Goal: Find specific page/section: Find specific page/section

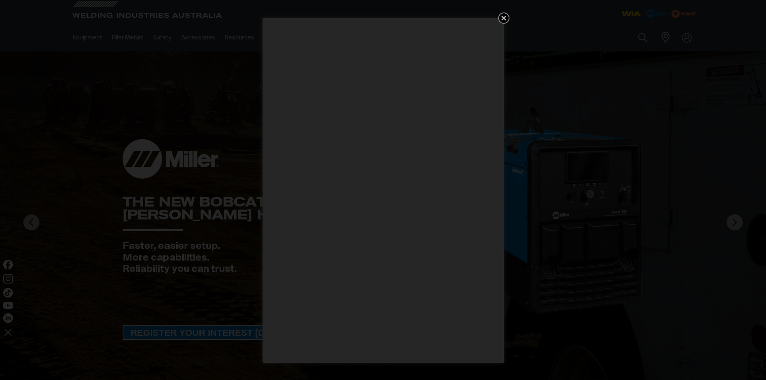
click at [505, 17] on icon "Get 5 WIA Welding Guides Free!" at bounding box center [503, 18] width 5 height 5
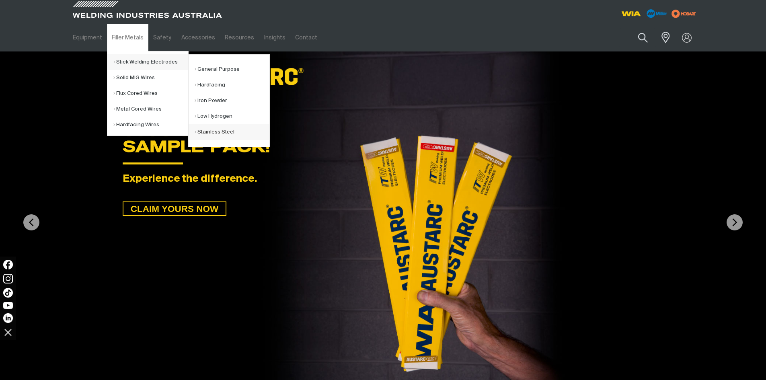
click at [211, 133] on link "Stainless Steel" at bounding box center [232, 132] width 75 height 16
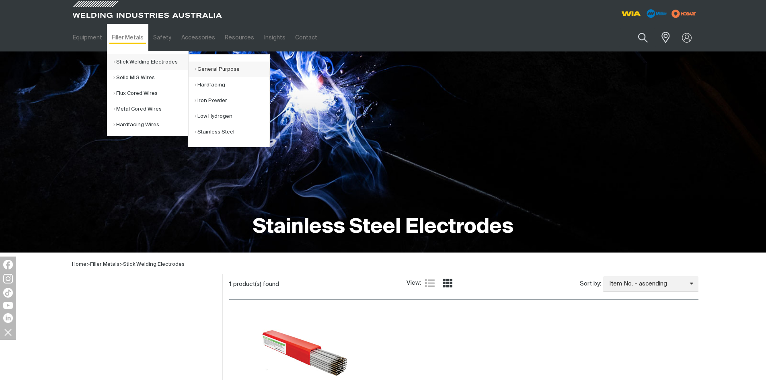
click at [213, 69] on link "General Purpose" at bounding box center [232, 70] width 75 height 16
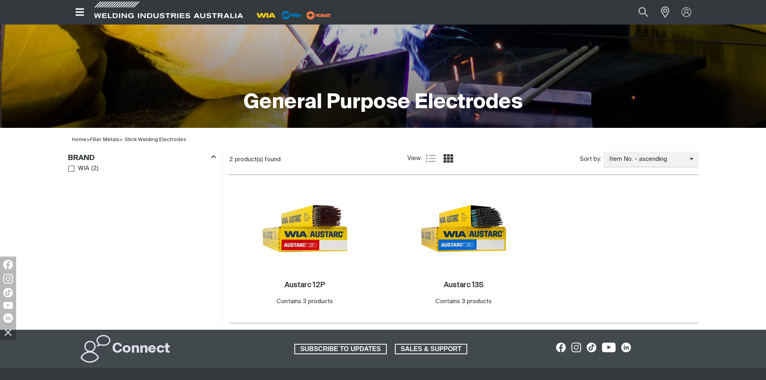
scroll to position [167, 0]
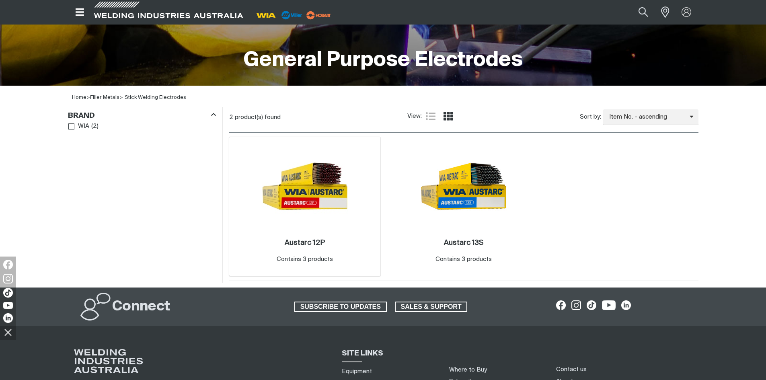
click at [309, 199] on img at bounding box center [305, 186] width 86 height 86
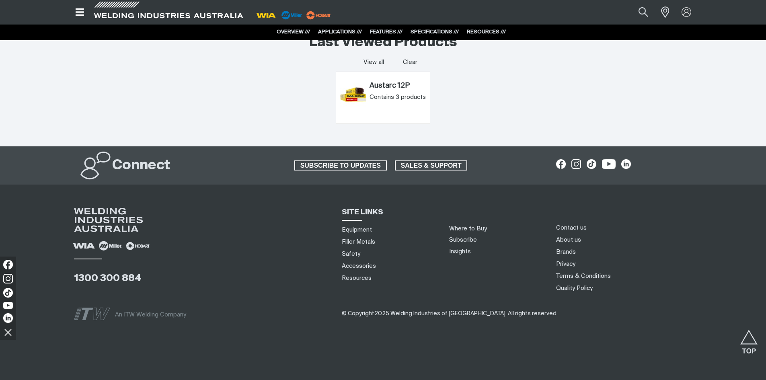
scroll to position [2144, 0]
